Goal: Transaction & Acquisition: Purchase product/service

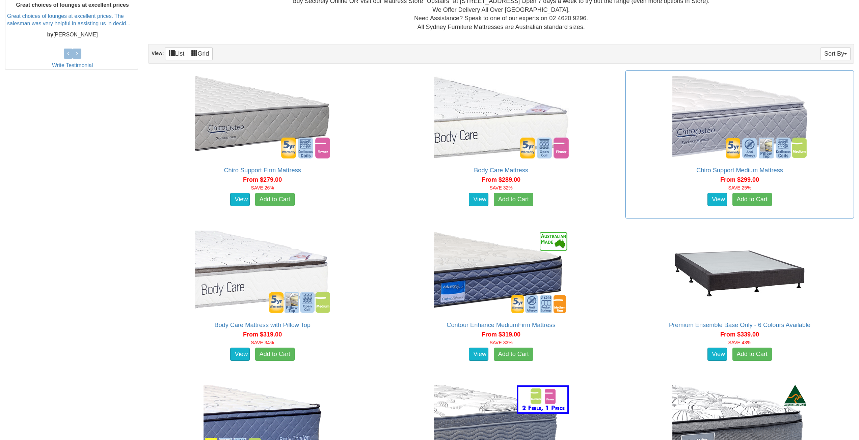
scroll to position [304, 0]
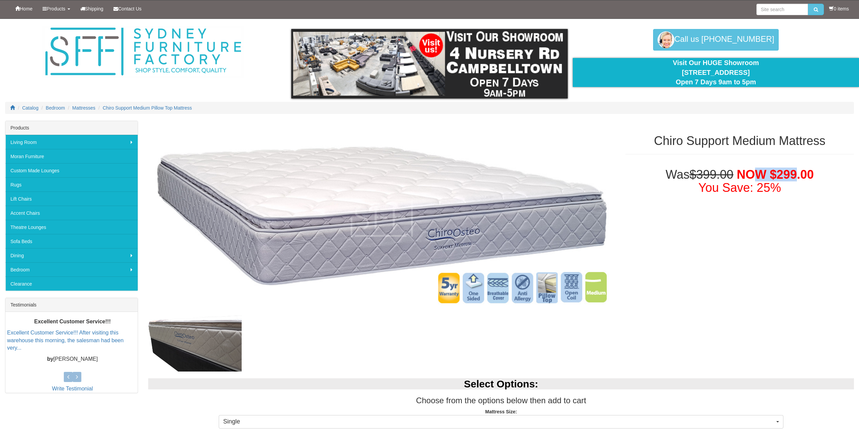
drag, startPoint x: 758, startPoint y: 171, endPoint x: 797, endPoint y: 172, distance: 38.5
click at [797, 172] on span "NOW $299.00" at bounding box center [775, 175] width 77 height 14
